Goal: Transaction & Acquisition: Subscribe to service/newsletter

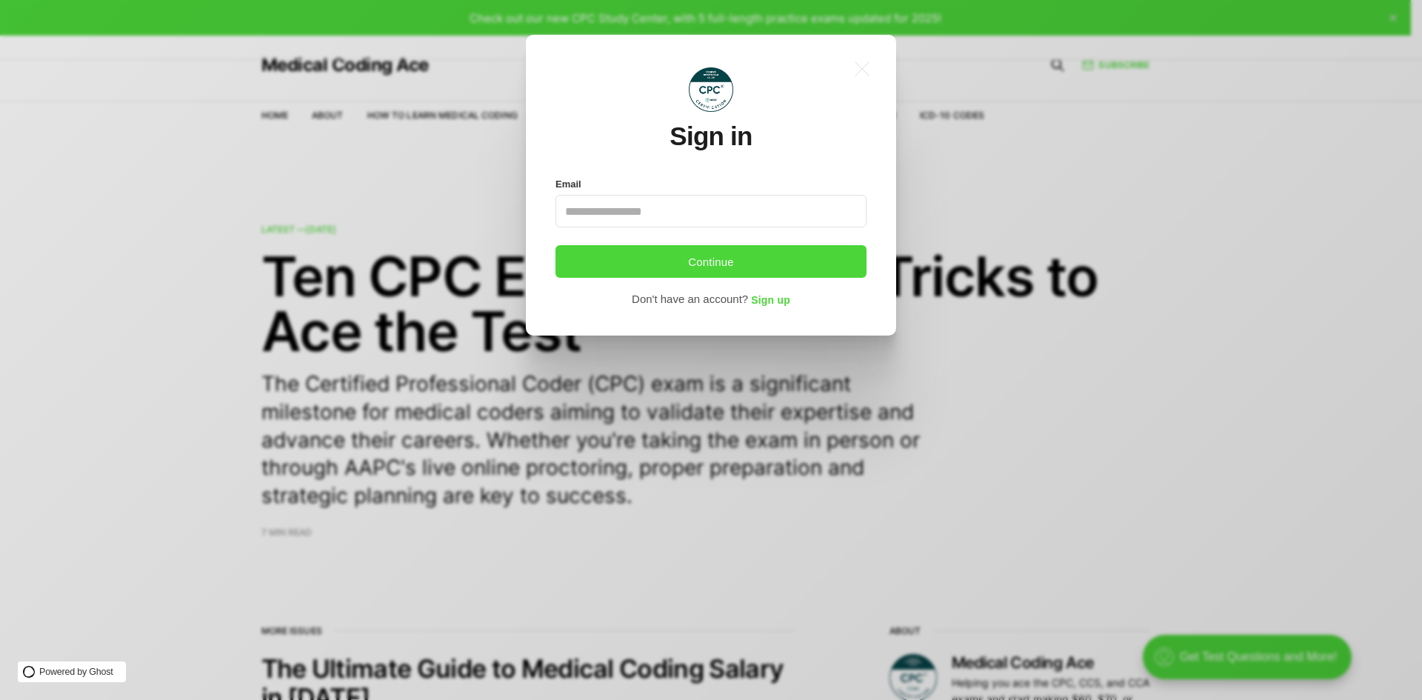
click at [1006, 243] on div ".a{fill:none;stroke:currentColor;stroke-linecap:round;stroke-linejoin:round;str…" at bounding box center [722, 350] width 1444 height 700
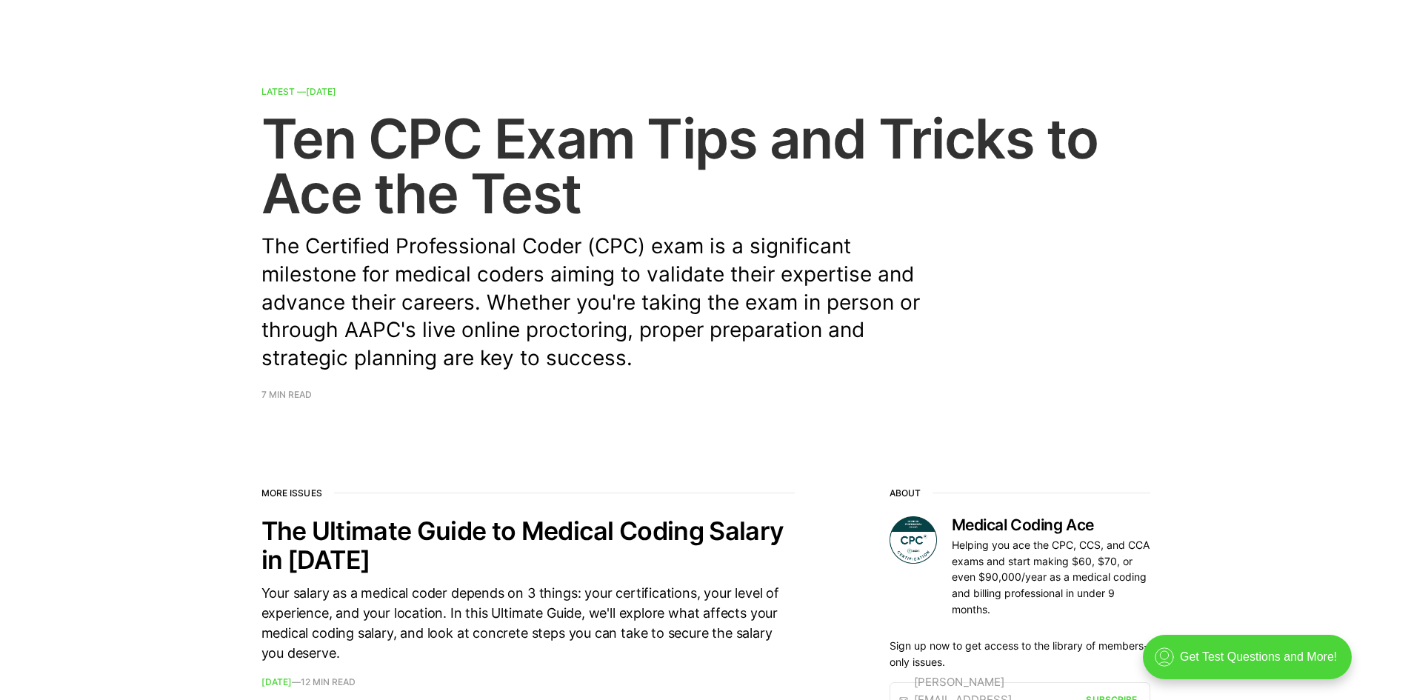
scroll to position [444, 0]
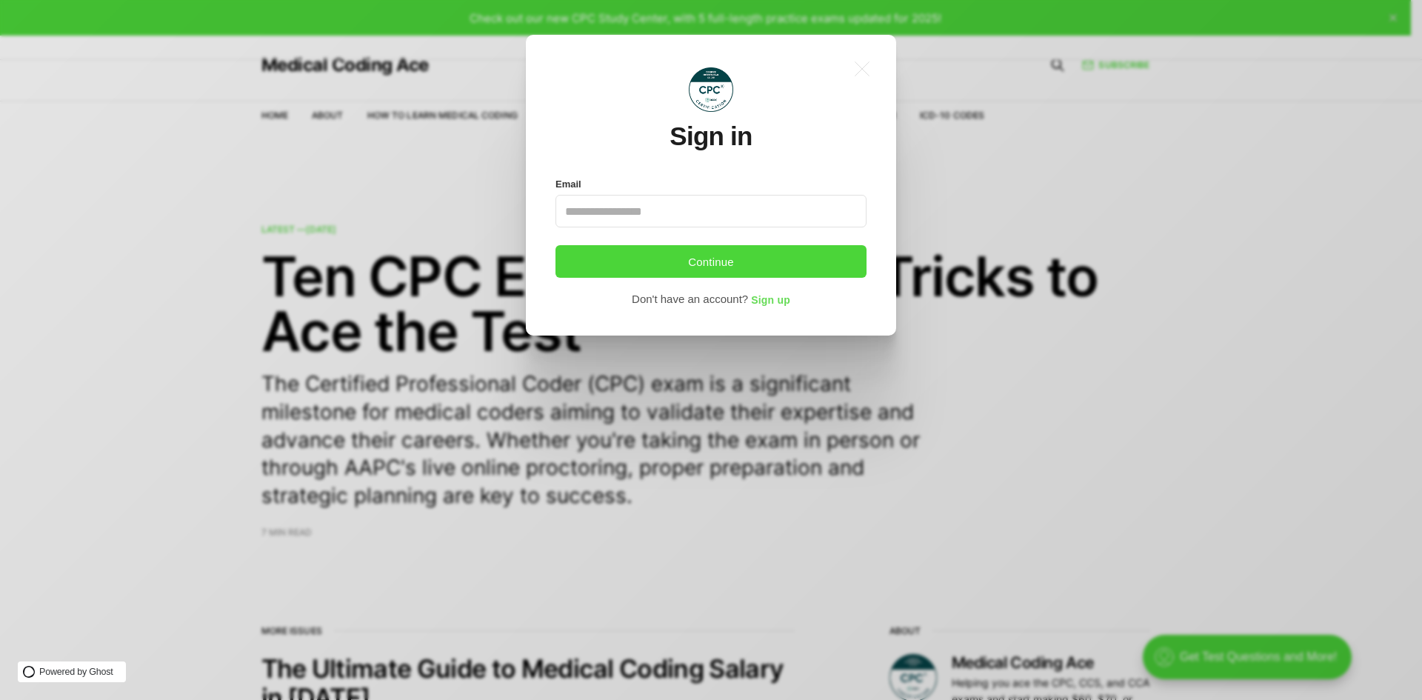
click at [790, 307] on span "Sign up" at bounding box center [770, 301] width 39 height 12
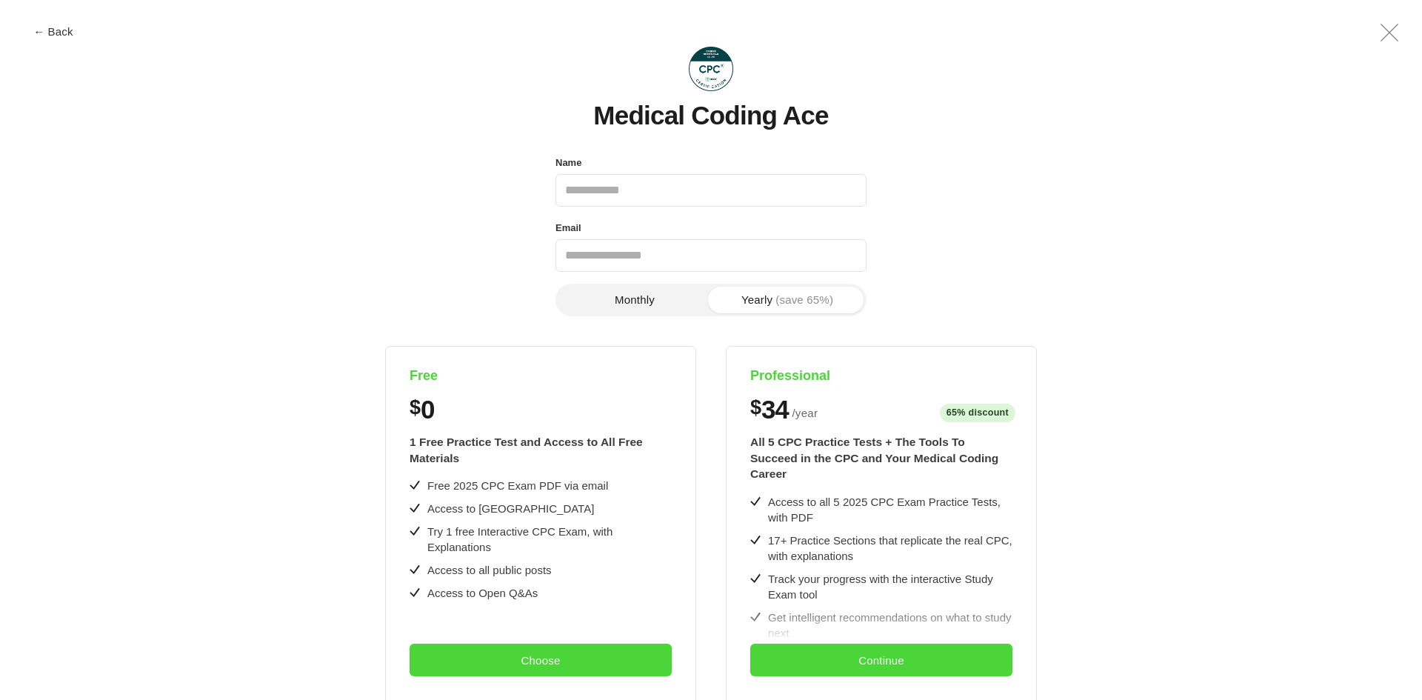
click at [674, 189] on input "Name" at bounding box center [711, 190] width 311 height 33
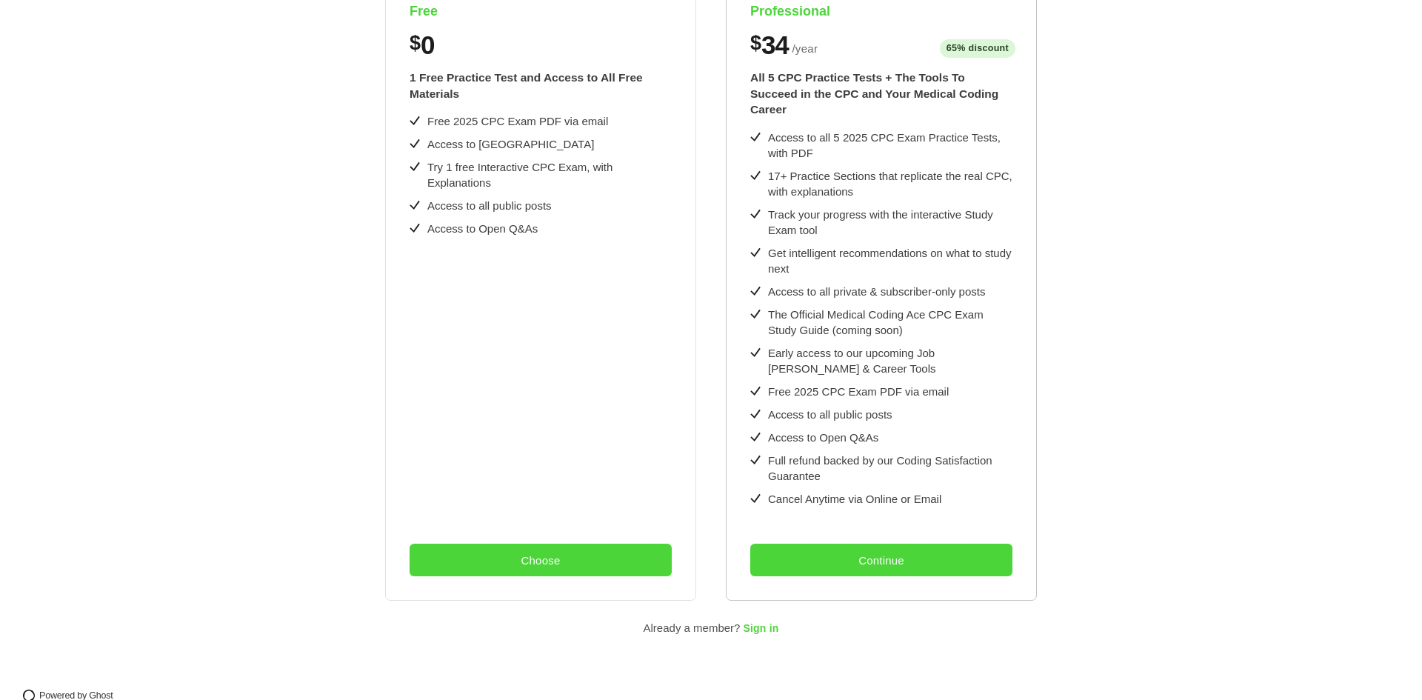
scroll to position [370, 0]
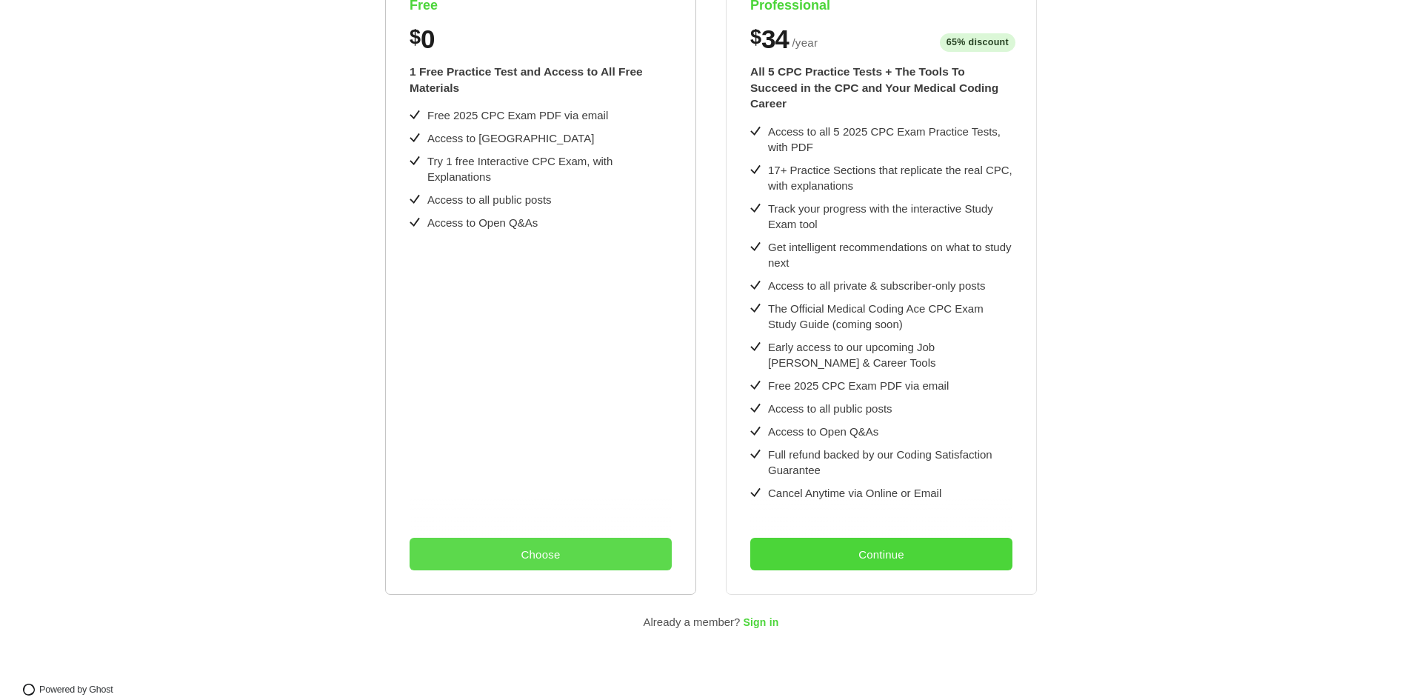
click at [570, 570] on button "Choose" at bounding box center [541, 554] width 262 height 33
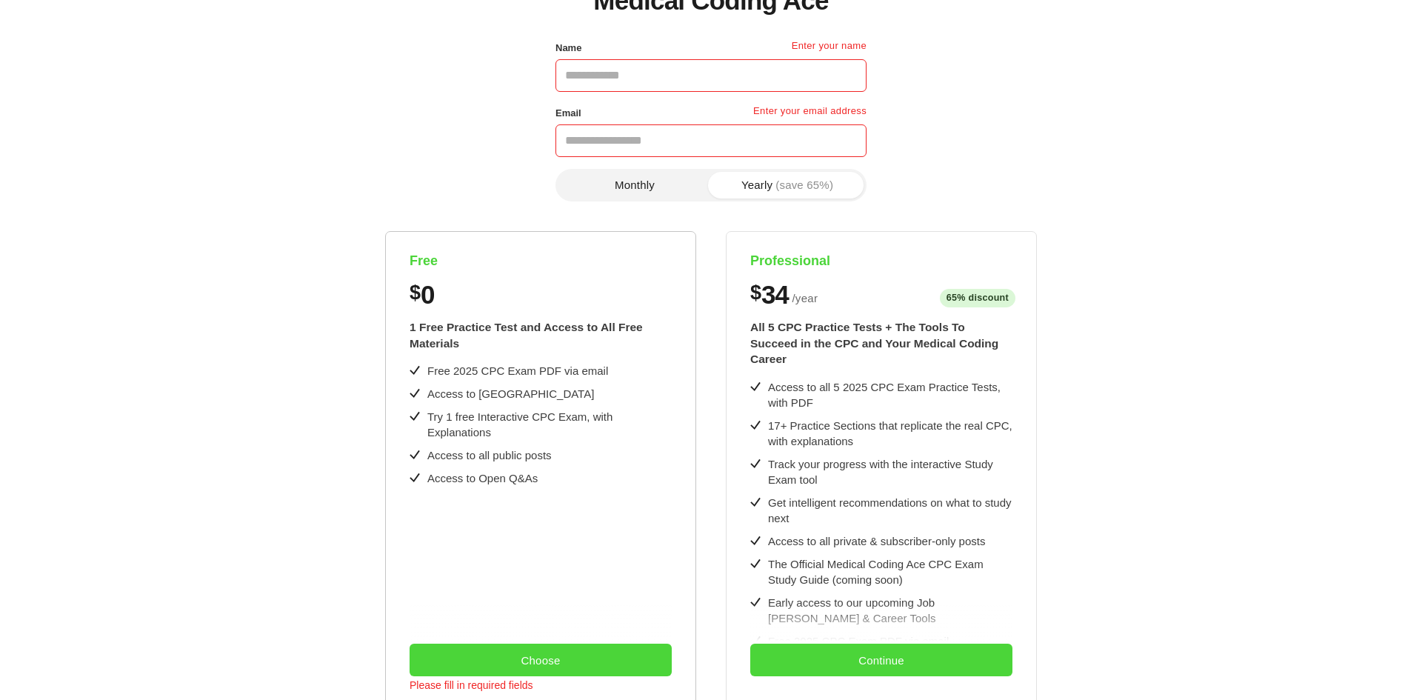
scroll to position [0, 0]
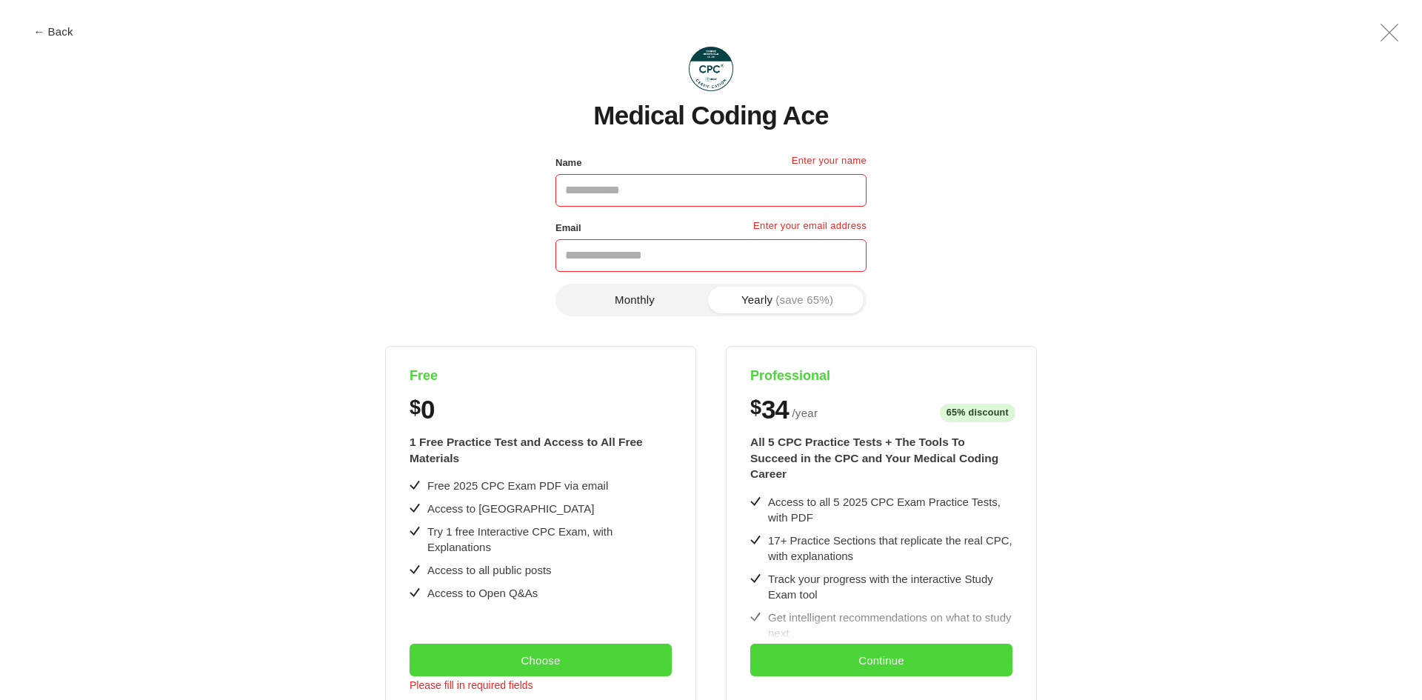
click at [612, 201] on input "Name" at bounding box center [711, 190] width 311 height 33
type input "********"
click at [653, 265] on input "Email" at bounding box center [711, 255] width 311 height 33
type input "**********"
click at [657, 313] on button "Monthly" at bounding box center [634, 300] width 153 height 27
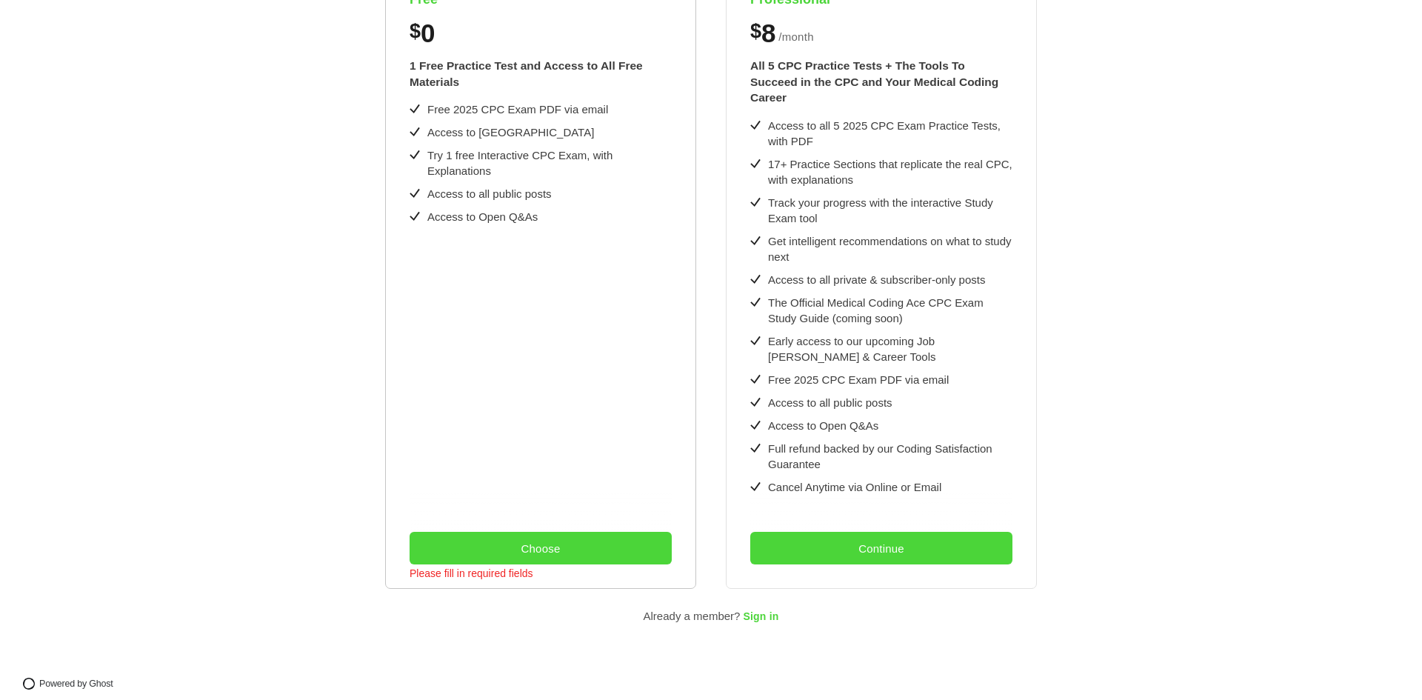
scroll to position [371, 0]
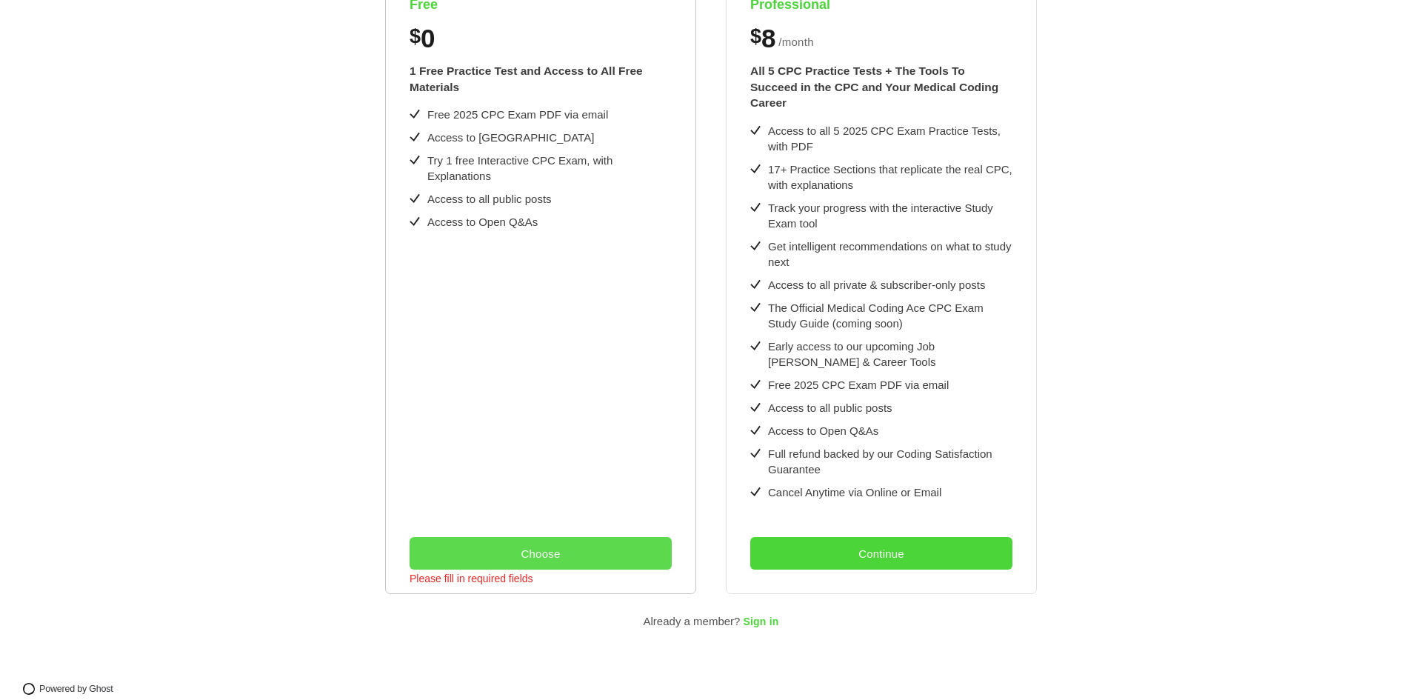
click at [610, 570] on button "Choose" at bounding box center [541, 553] width 262 height 33
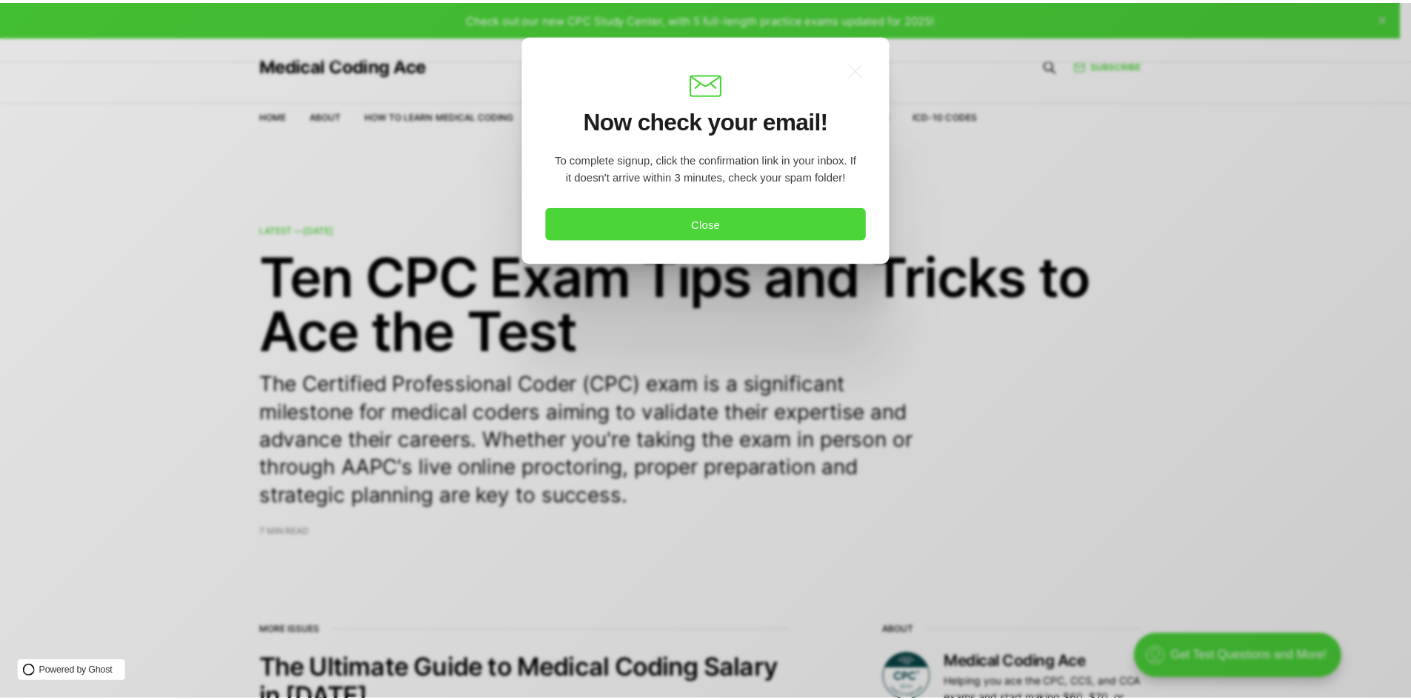
scroll to position [0, 0]
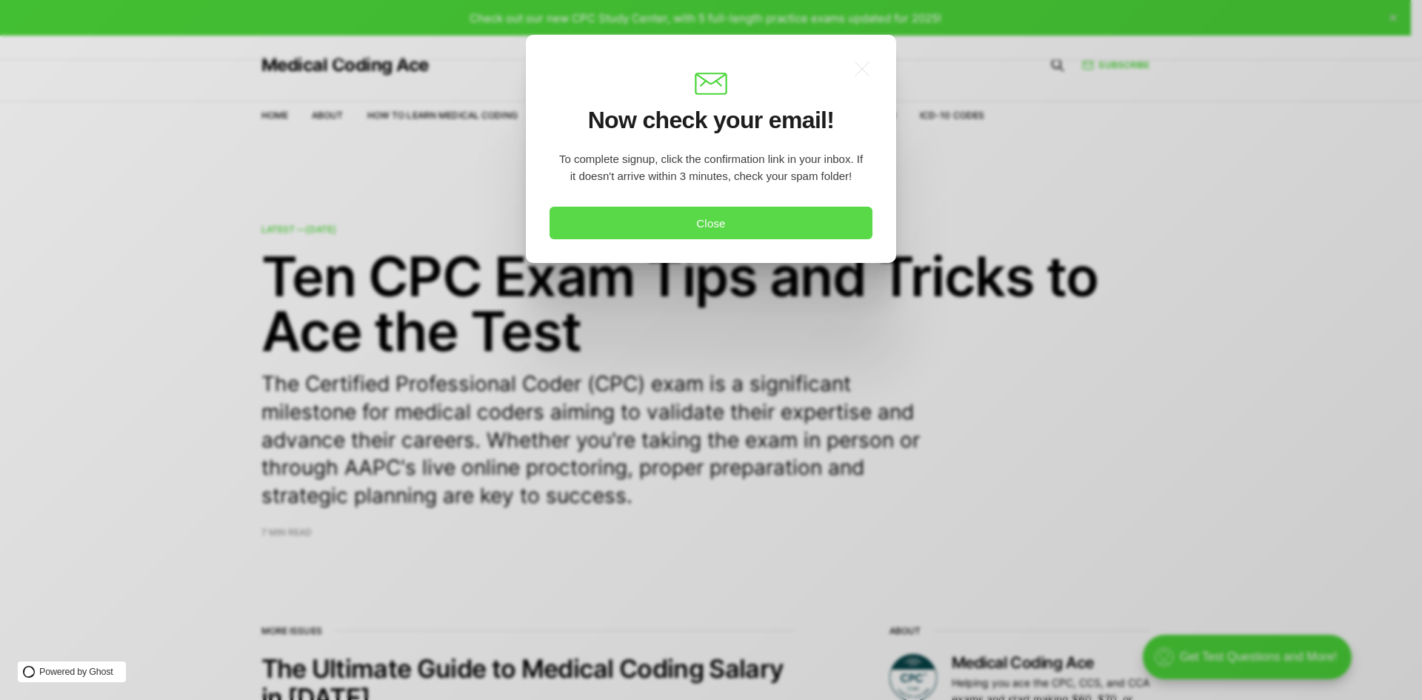
click at [706, 227] on button "Close" at bounding box center [711, 223] width 323 height 33
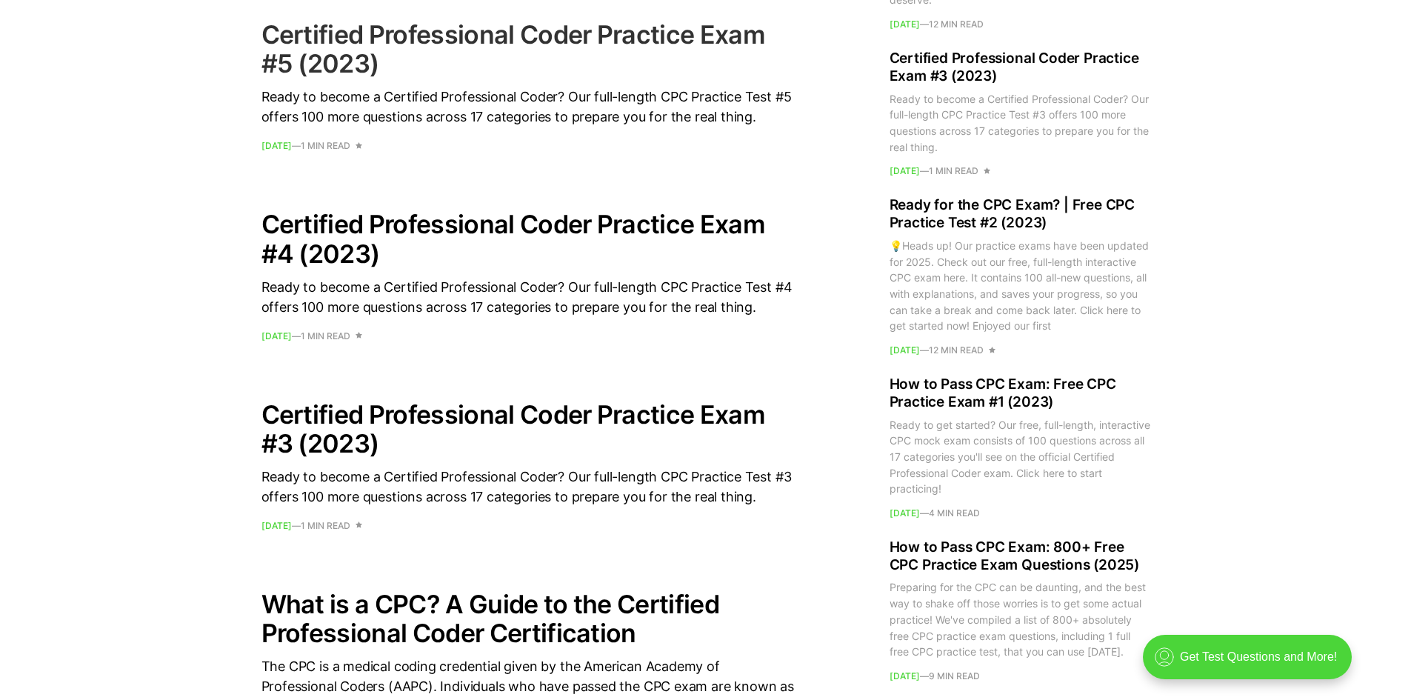
scroll to position [963, 0]
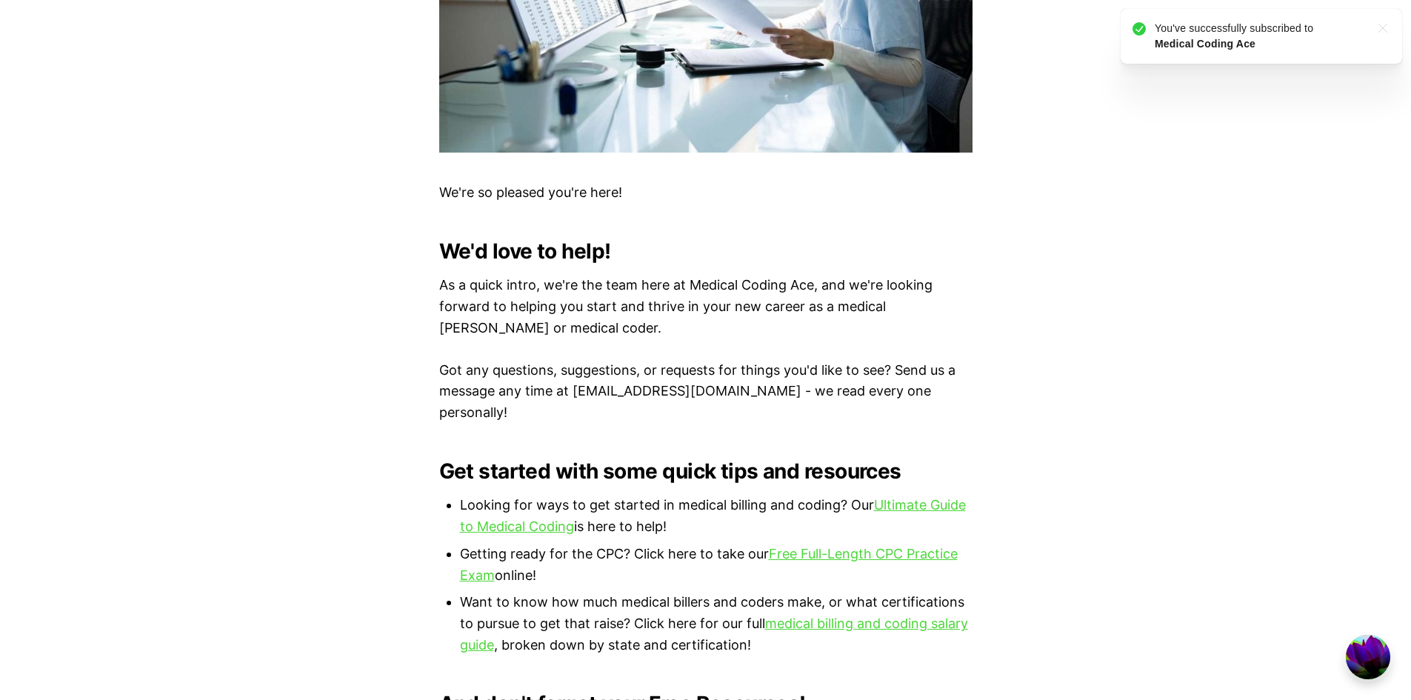
scroll to position [1111, 0]
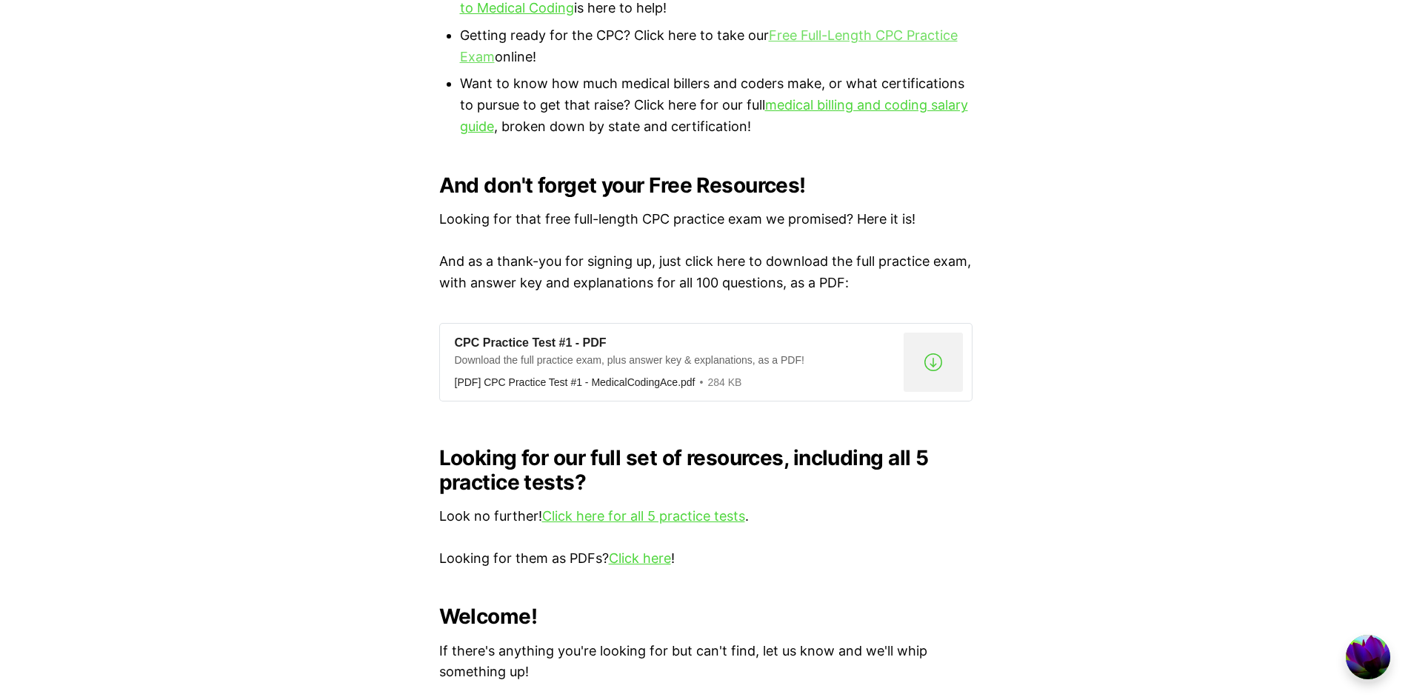
click at [887, 64] on link "Free Full-Length CPC Practice Exam" at bounding box center [709, 45] width 498 height 37
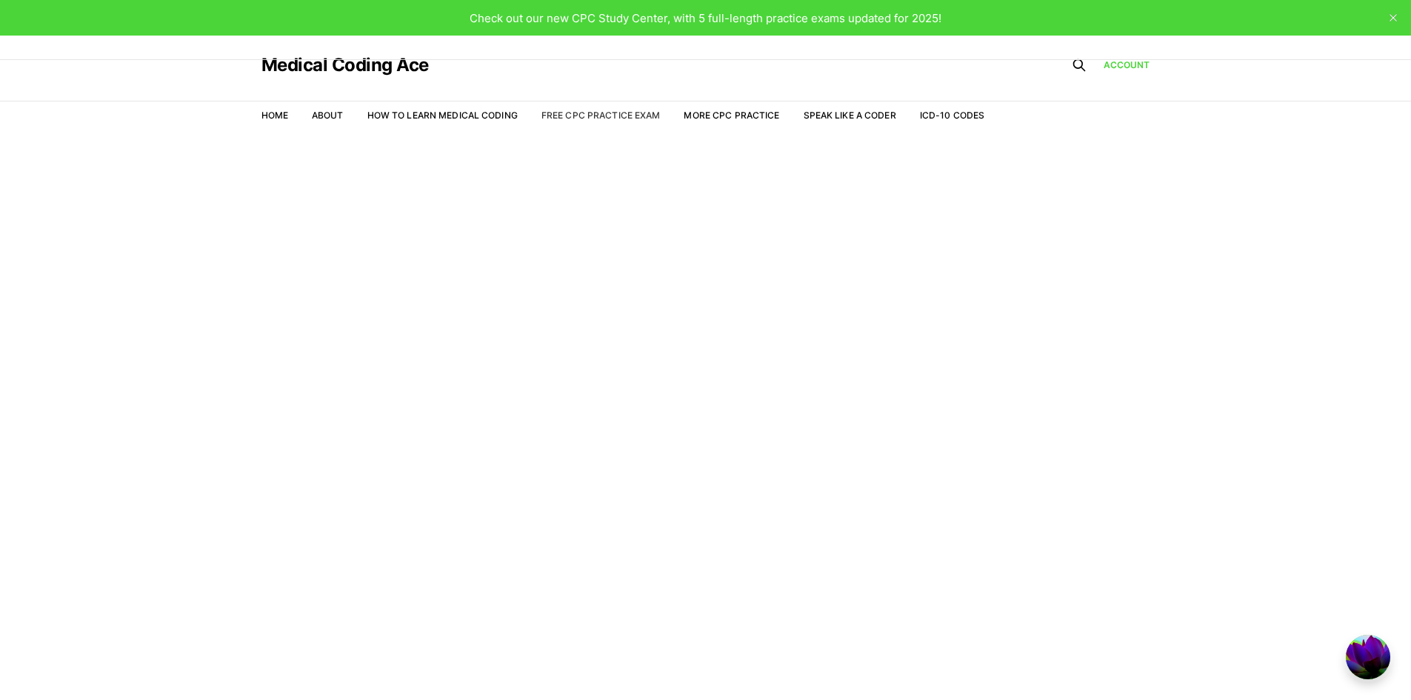
click at [607, 116] on link "Free CPC Practice Exam" at bounding box center [600, 115] width 119 height 11
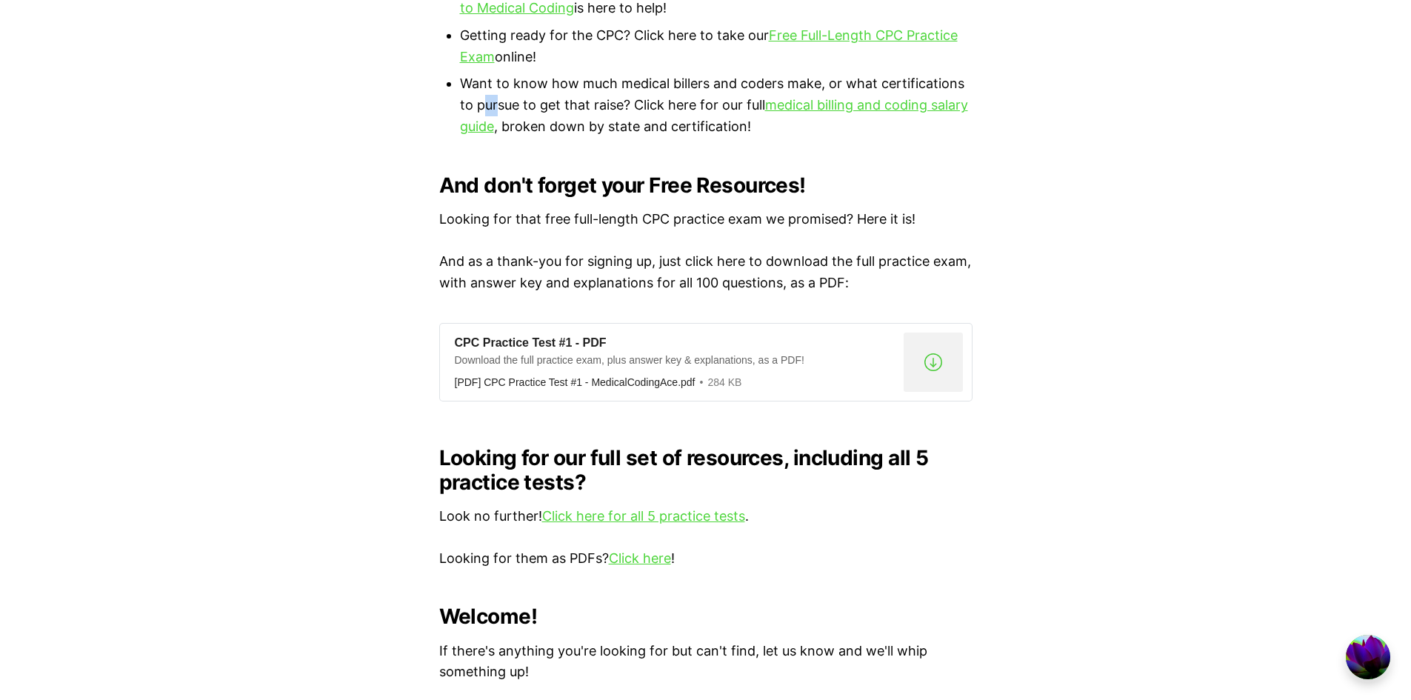
click at [654, 137] on li "Want to know how much medical billers and coders make, or what certifications t…" at bounding box center [716, 105] width 513 height 64
click at [1052, 265] on div "We're so pleased you're here! We'd love to help! As a quick intro, we're the te…" at bounding box center [705, 13] width 1411 height 1468
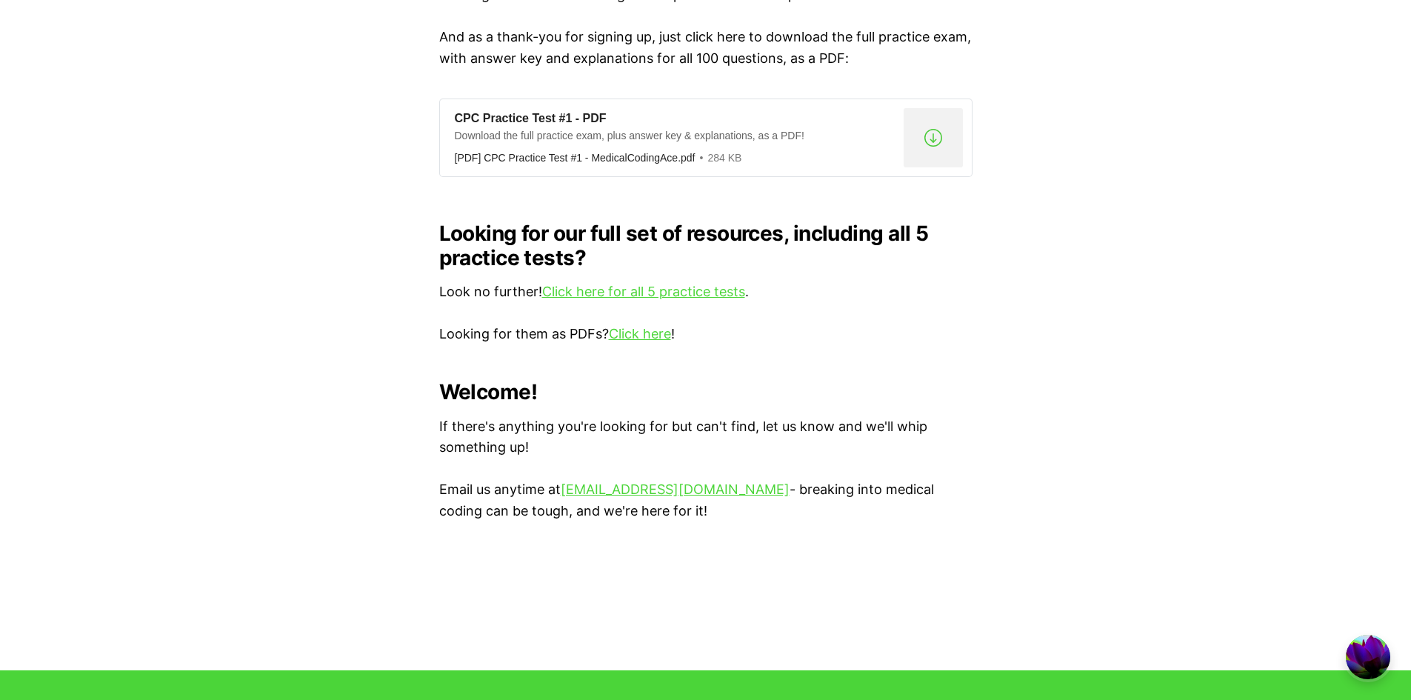
scroll to position [1481, 0]
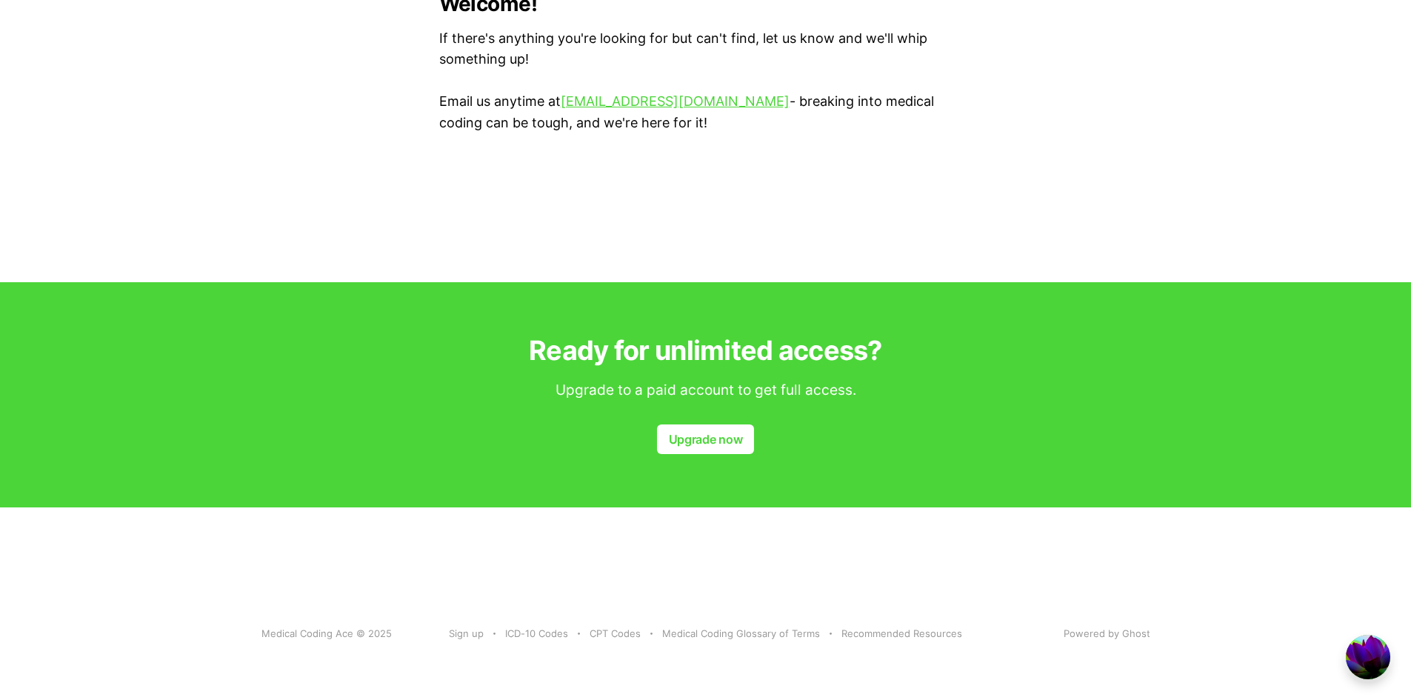
scroll to position [1778, 0]
